Goal: Transaction & Acquisition: Subscribe to service/newsletter

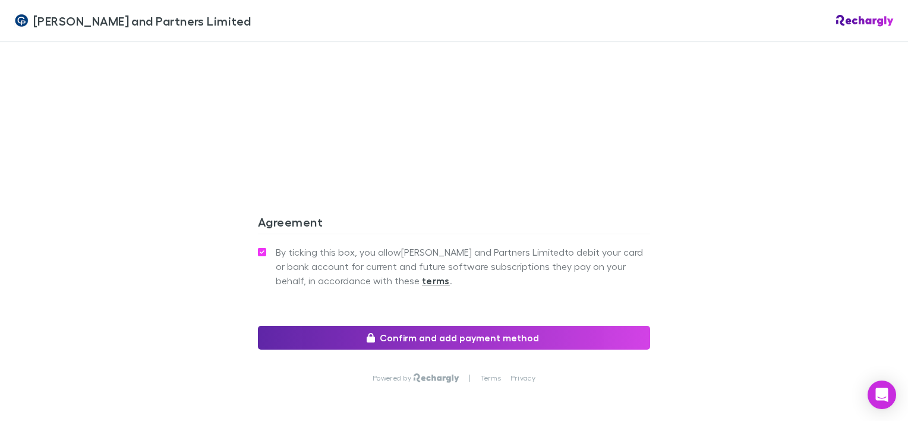
scroll to position [1161, 0]
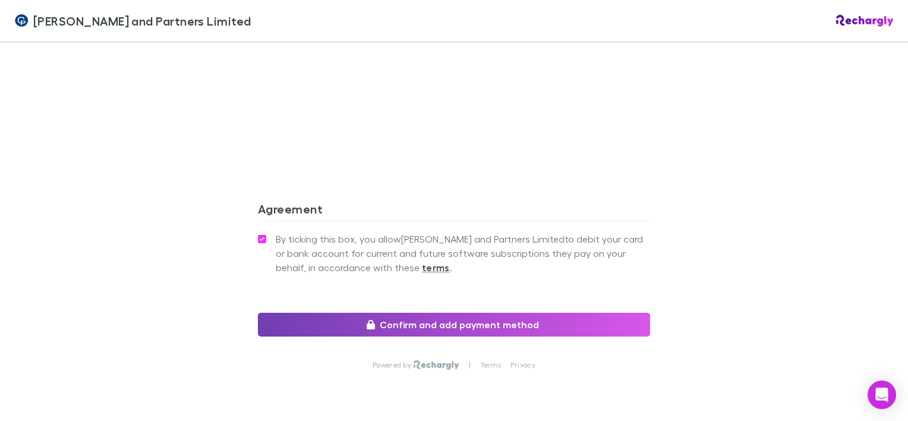
click at [415, 313] on button "Confirm and add payment method" at bounding box center [454, 325] width 392 height 24
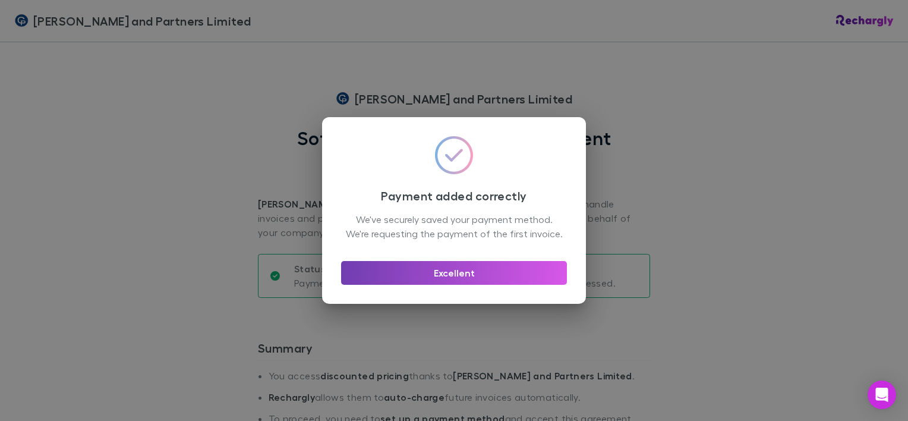
click at [487, 285] on button "Excellent" at bounding box center [454, 273] width 226 height 24
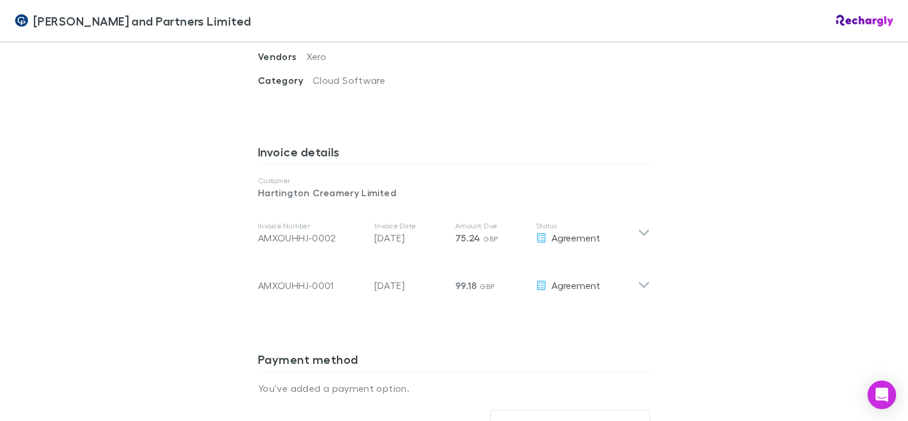
scroll to position [594, 0]
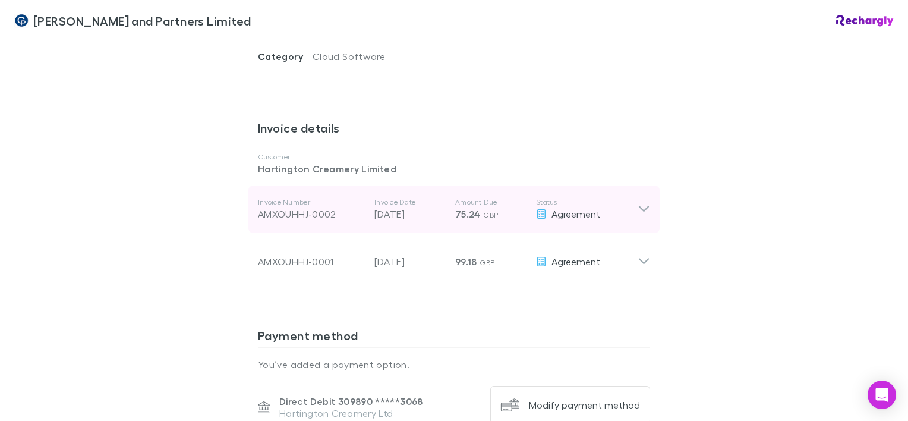
click at [638, 202] on icon at bounding box center [644, 209] width 12 height 14
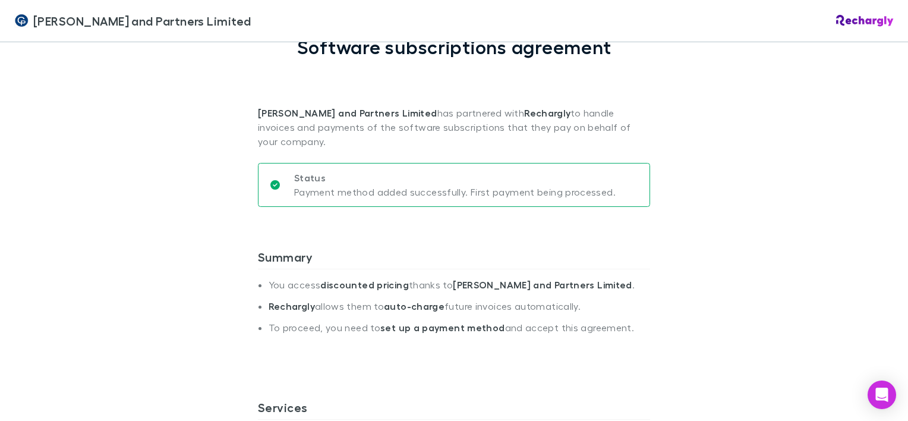
scroll to position [0, 0]
